Goal: Find specific page/section: Find specific page/section

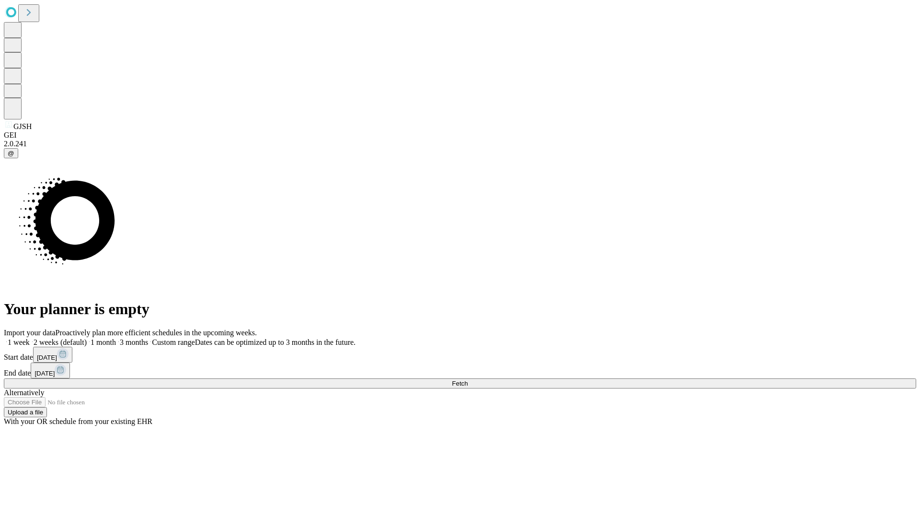
click at [468, 380] on span "Fetch" at bounding box center [460, 383] width 16 height 7
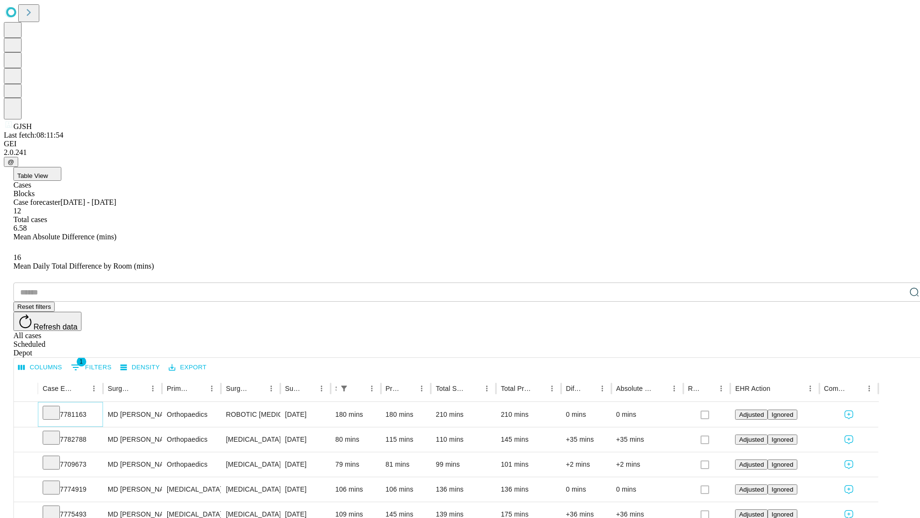
click at [56, 407] on icon at bounding box center [51, 412] width 10 height 10
